Goal: Transaction & Acquisition: Register for event/course

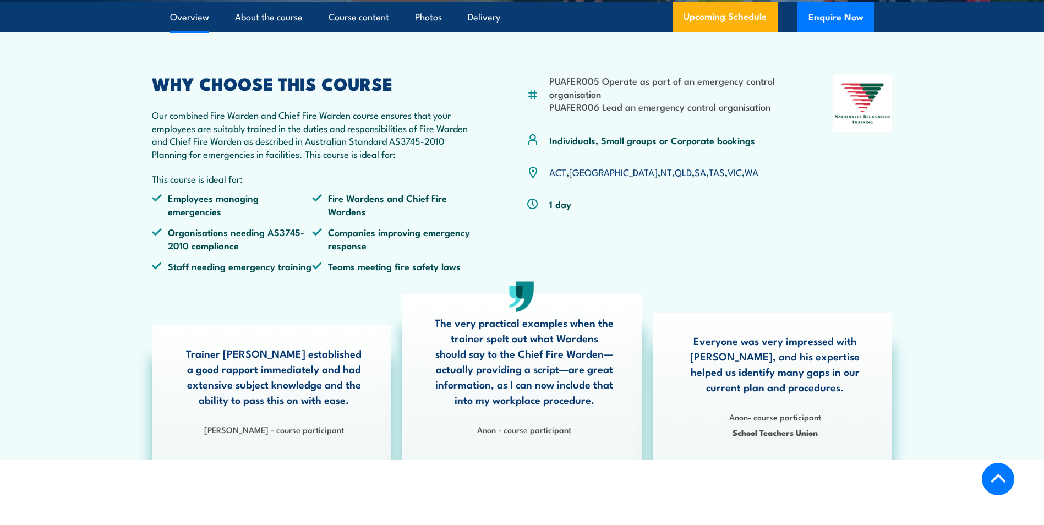
scroll to position [330, 0]
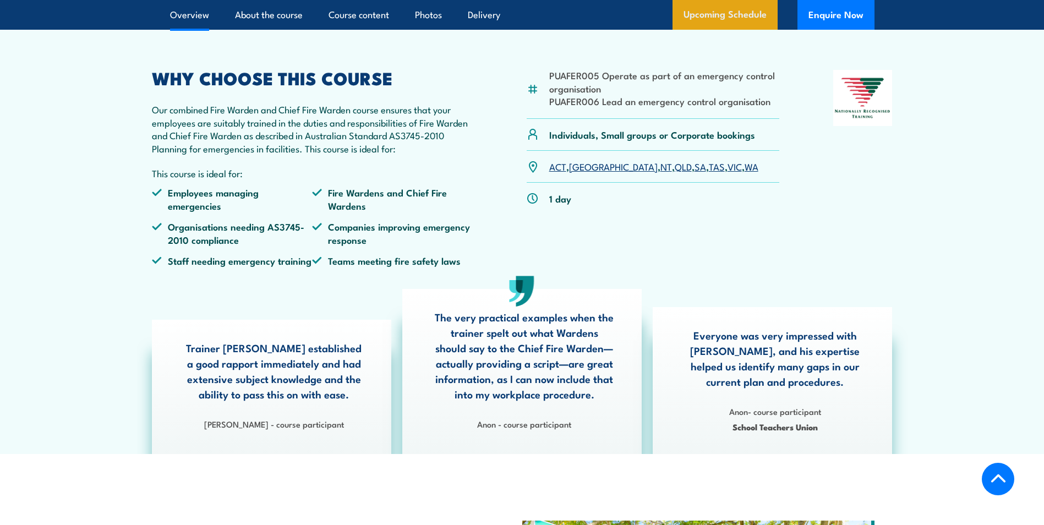
click at [723, 30] on link "Upcoming Schedule" at bounding box center [725, 15] width 105 height 30
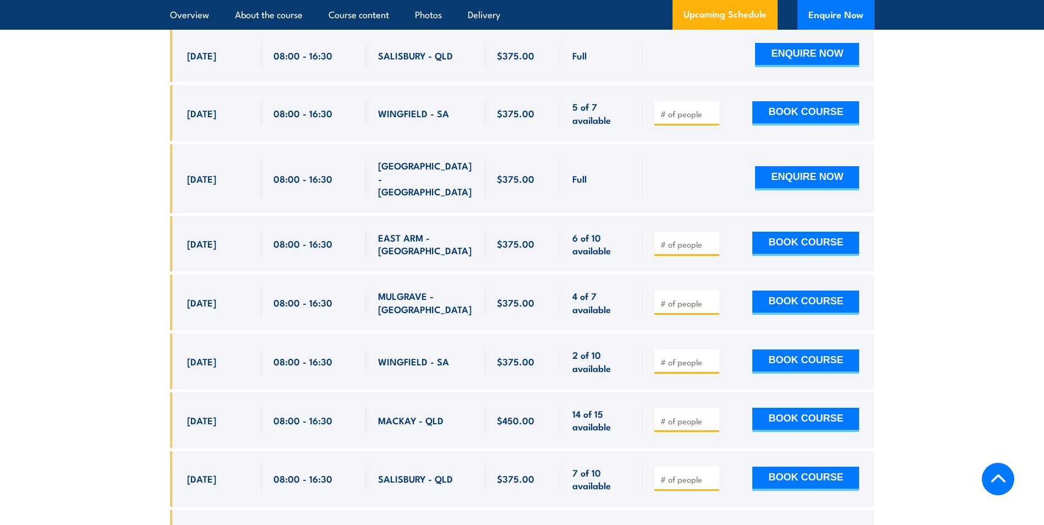
scroll to position [2280, 0]
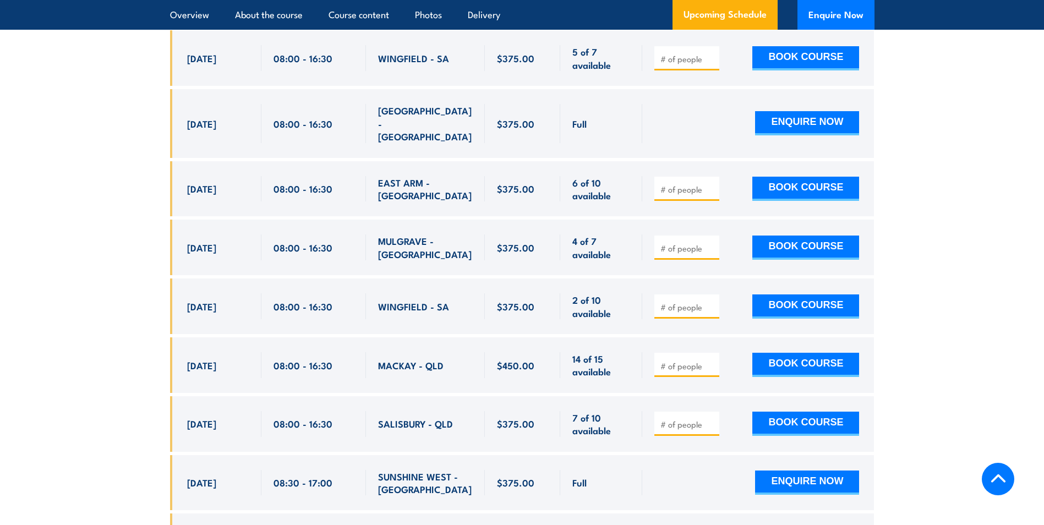
click at [685, 419] on input "number" at bounding box center [688, 424] width 55 height 11
click at [713, 419] on input "1" at bounding box center [688, 424] width 55 height 11
click at [711, 419] on input "1" at bounding box center [688, 424] width 55 height 11
click at [711, 419] on input "2" at bounding box center [688, 424] width 55 height 11
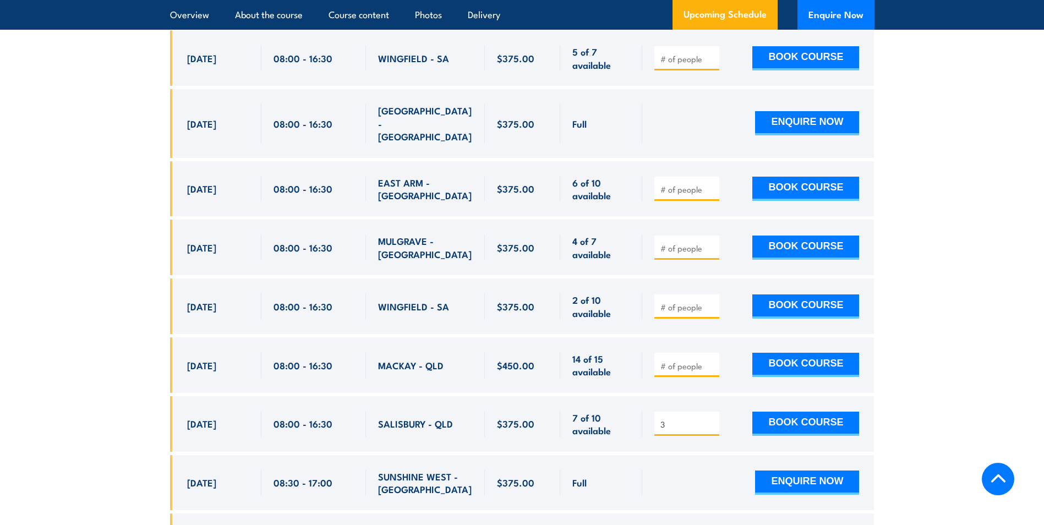
type input "3"
click at [711, 419] on input "3" at bounding box center [688, 424] width 55 height 11
click at [791, 412] on button "BOOK COURSE" at bounding box center [806, 424] width 107 height 24
